Goal: Information Seeking & Learning: Learn about a topic

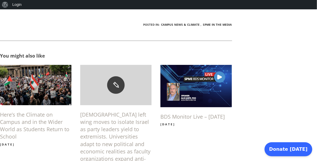
scroll to position [707, 0]
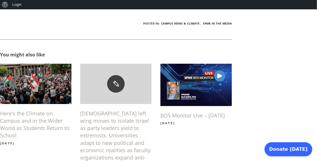
click at [31, 110] on h6 "Here’s the Climate on Campus and in the Wider World as Students Return to School" at bounding box center [35, 125] width 71 height 30
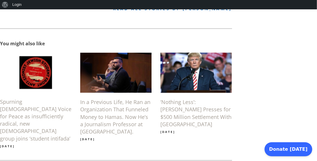
scroll to position [432, 0]
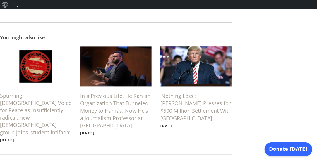
click at [179, 95] on h6 "‘Nothing Less’: Trump Presses for $500 Million Settlement With Harvard Universi…" at bounding box center [195, 108] width 71 height 30
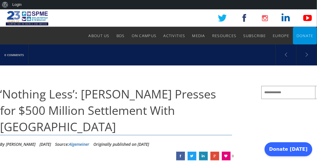
scroll to position [528, 0]
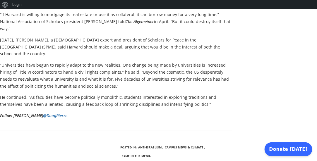
drag, startPoint x: 317, startPoint y: 84, endPoint x: 317, endPoint y: 93, distance: 9.4
click at [317, 93] on div "‘Nothing Less’: Trump Presses for $500 Million Settlement With Harvard Universi…" at bounding box center [174, 21] width 348 height 966
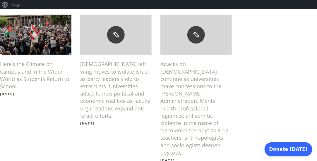
scroll to position [714, 0]
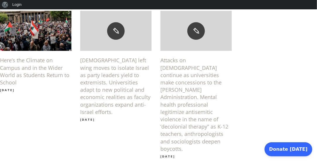
click at [192, 57] on h6 "Attacks on Jews continue as universities make concessions to the Trump Administ…" at bounding box center [195, 105] width 71 height 96
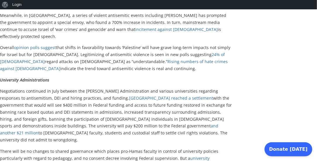
scroll to position [1854, 0]
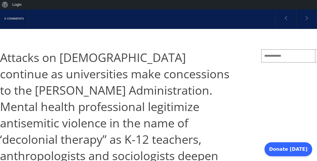
scroll to position [0, 0]
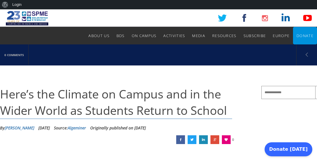
scroll to position [432, 0]
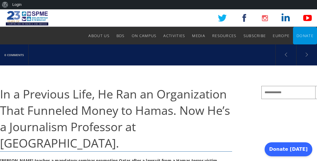
scroll to position [707, 0]
